Goal: Task Accomplishment & Management: Manage account settings

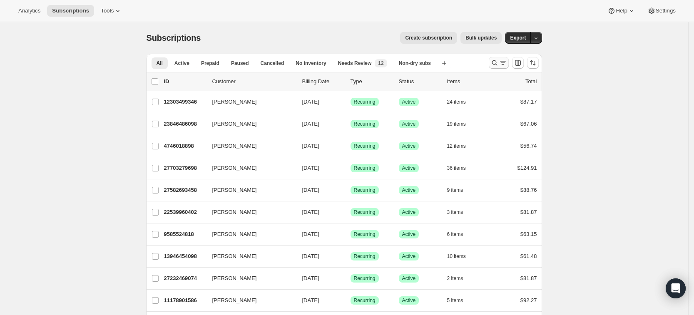
click at [497, 64] on icon "Search and filter results" at bounding box center [494, 63] width 8 height 8
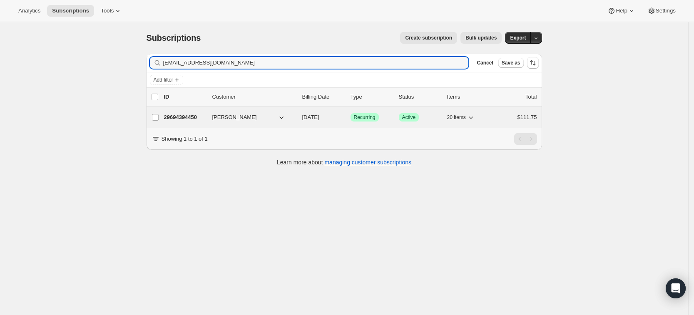
type input "[EMAIL_ADDRESS][DOMAIN_NAME]"
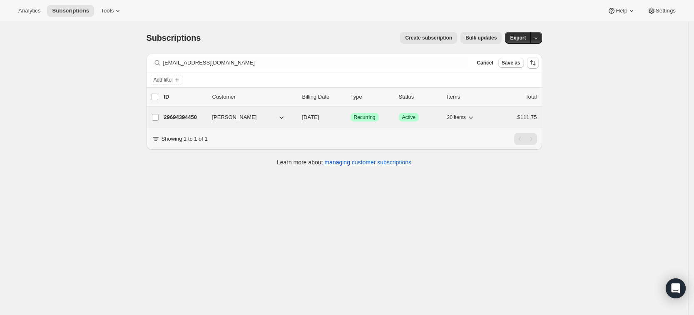
click at [181, 114] on p "29694394450" at bounding box center [185, 117] width 42 height 8
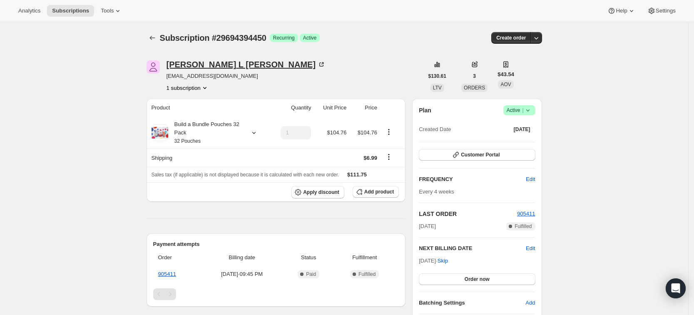
click at [200, 64] on div "[PERSON_NAME]" at bounding box center [245, 64] width 159 height 8
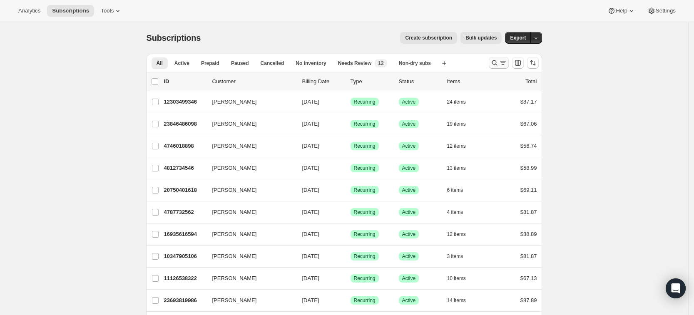
click at [496, 61] on icon "Search and filter results" at bounding box center [494, 63] width 8 height 8
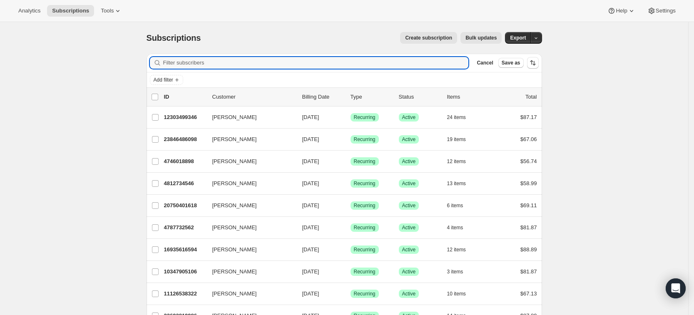
paste input "911319"
type input "911319"
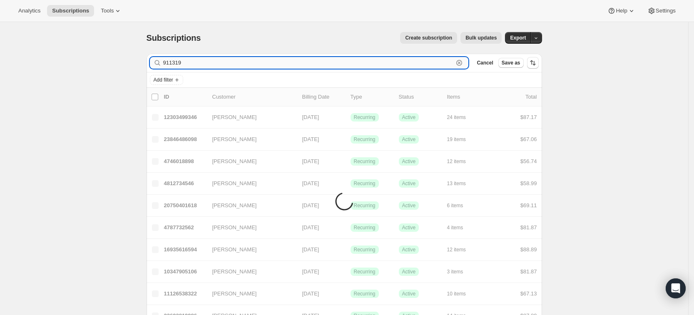
click at [201, 67] on input "911319" at bounding box center [308, 63] width 290 height 12
drag, startPoint x: 201, startPoint y: 67, endPoint x: 154, endPoint y: 64, distance: 47.1
click at [154, 64] on div "911319 Clear" at bounding box center [309, 63] width 319 height 12
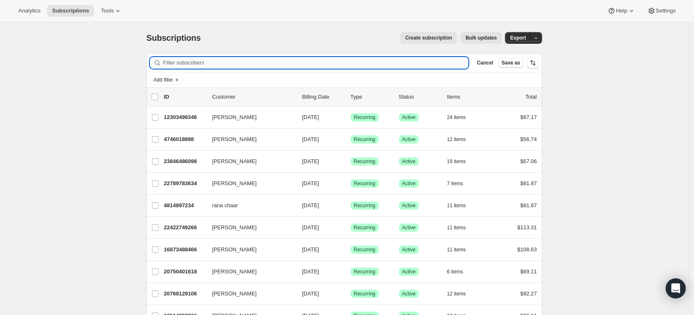
click at [193, 62] on input "Filter subscribers" at bounding box center [315, 63] width 305 height 12
paste input "[EMAIL_ADDRESS][PERSON_NAME][DOMAIN_NAME]"
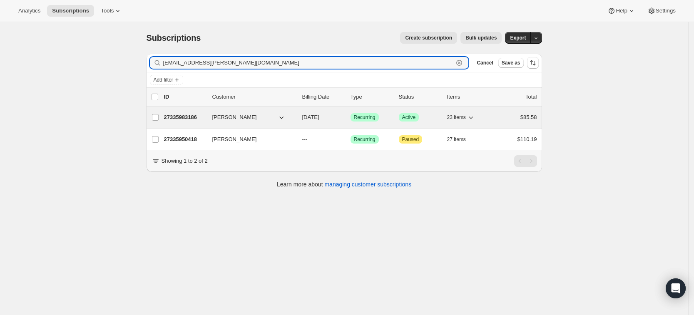
type input "[EMAIL_ADDRESS][PERSON_NAME][DOMAIN_NAME]"
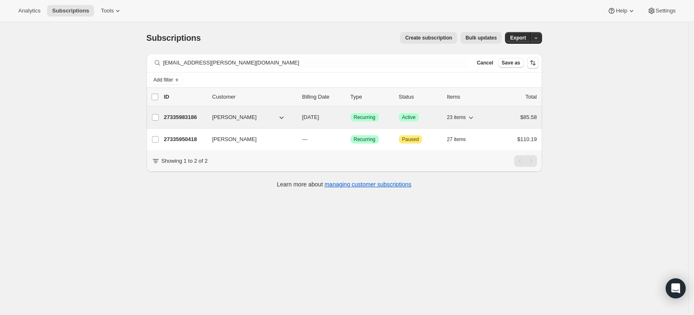
click at [193, 112] on div "27335983186 [PERSON_NAME] [DATE] Success Recurring Success Active 23 items $85.…" at bounding box center [350, 118] width 373 height 12
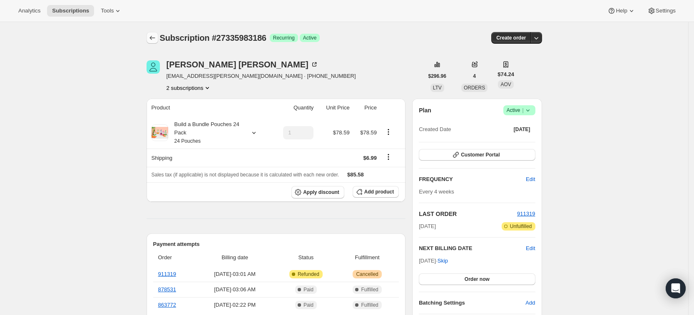
click at [156, 32] on button "Subscriptions" at bounding box center [152, 38] width 12 height 12
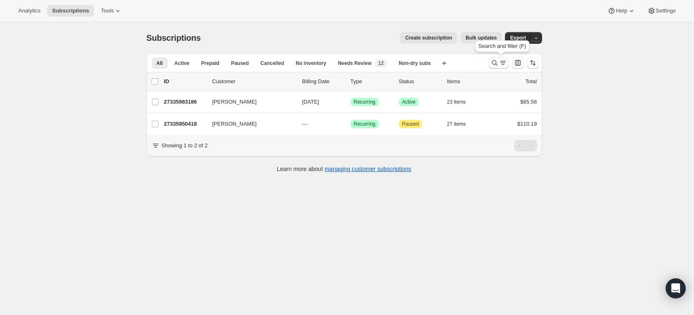
click at [495, 63] on icon "Search and filter results" at bounding box center [494, 63] width 8 height 8
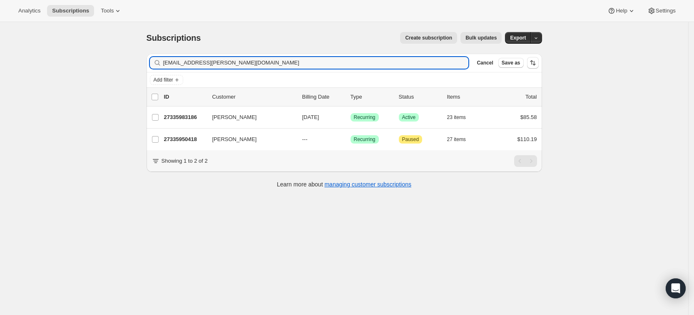
drag, startPoint x: 303, startPoint y: 64, endPoint x: 150, endPoint y: 52, distance: 152.8
click at [150, 52] on div "Subscriptions. This page is ready Subscriptions Create subscription Bulk update…" at bounding box center [343, 109] width 415 height 175
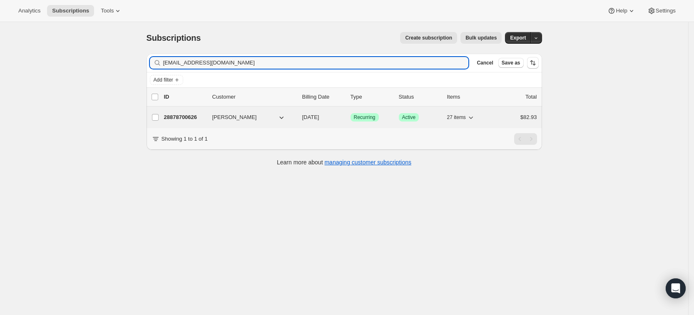
type input "[EMAIL_ADDRESS][DOMAIN_NAME]"
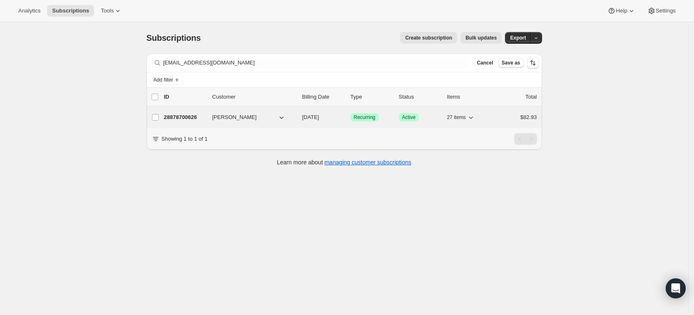
click at [186, 112] on div "28878700626 [PERSON_NAME] [DATE] Success Recurring Success Active 27 items $82.…" at bounding box center [350, 118] width 373 height 12
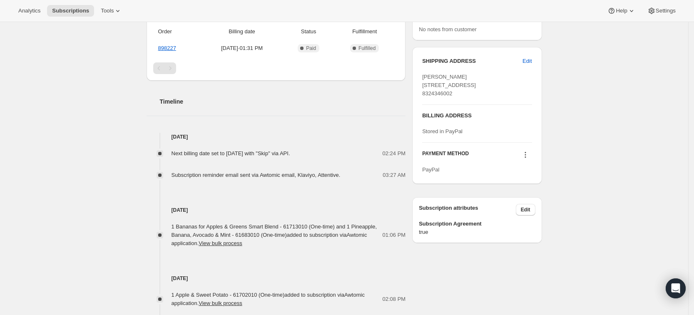
scroll to position [354, 0]
